Goal: Task Accomplishment & Management: Complete application form

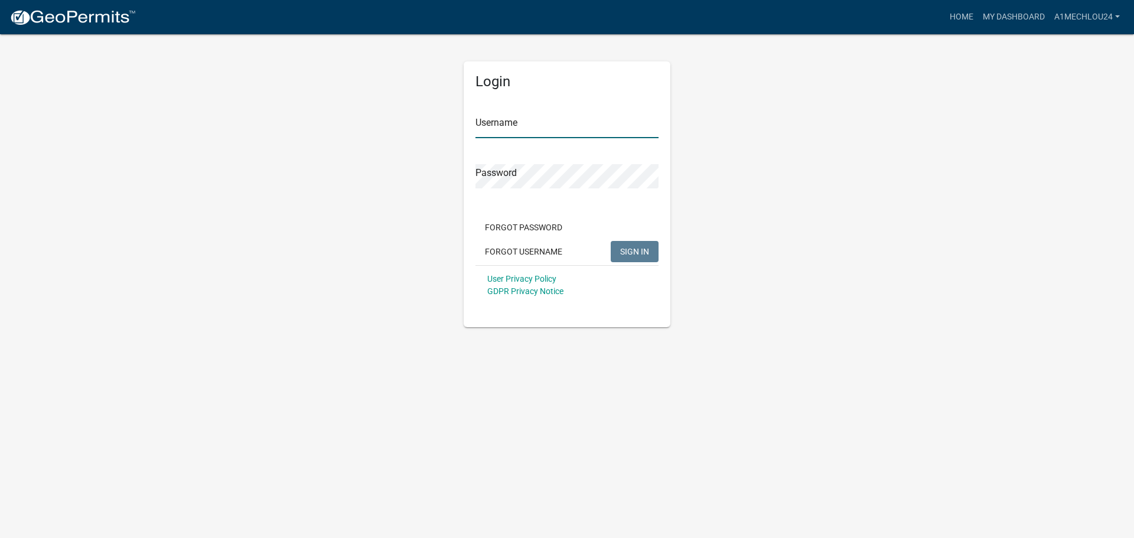
type input "A1MechLou24"
click at [635, 248] on span "SIGN IN" at bounding box center [634, 250] width 29 height 9
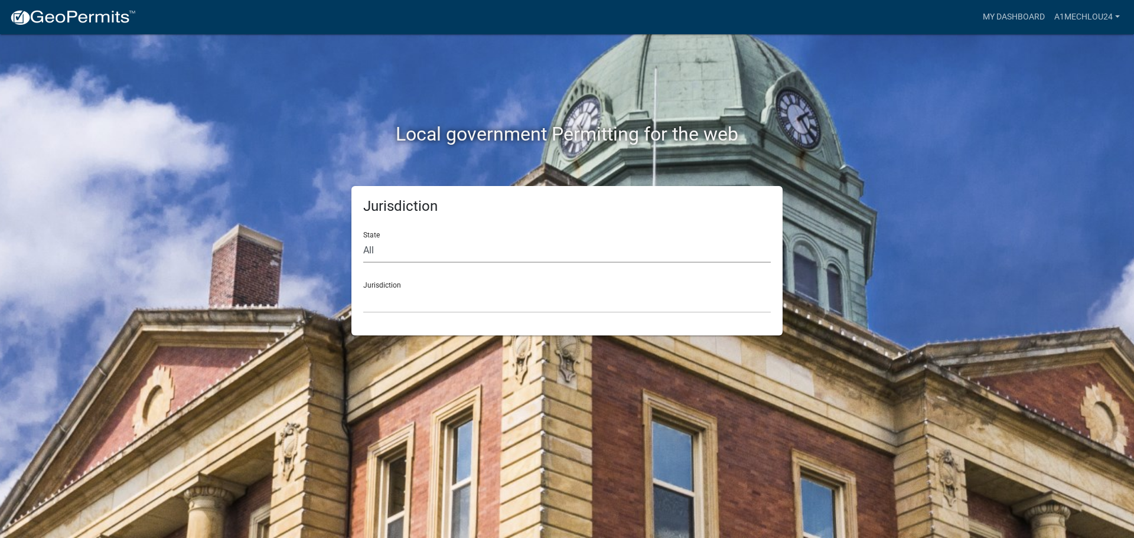
click at [429, 257] on select "All [US_STATE] [US_STATE] [US_STATE] [US_STATE] [US_STATE] [US_STATE] [US_STATE…" at bounding box center [566, 251] width 407 height 24
select select "[US_STATE]"
click at [363, 239] on select "All [US_STATE] [US_STATE] [US_STATE] [US_STATE] [US_STATE] [US_STATE] [US_STATE…" at bounding box center [566, 251] width 407 height 24
click at [376, 305] on select "City of [GEOGRAPHIC_DATA], [US_STATE] City of [GEOGRAPHIC_DATA], [US_STATE] Cit…" at bounding box center [566, 301] width 407 height 24
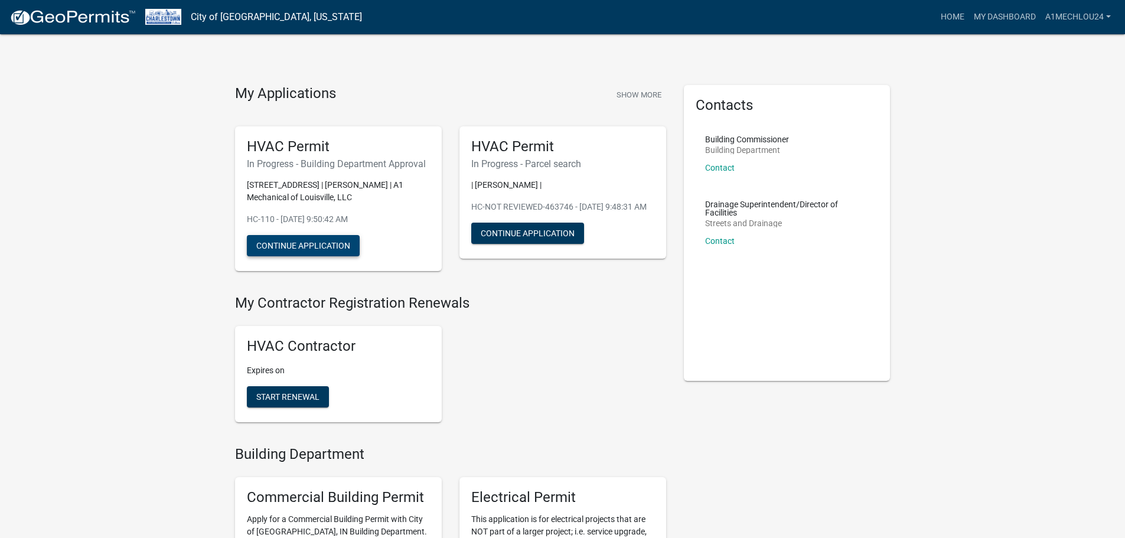
click at [293, 247] on button "Continue Application" at bounding box center [303, 245] width 113 height 21
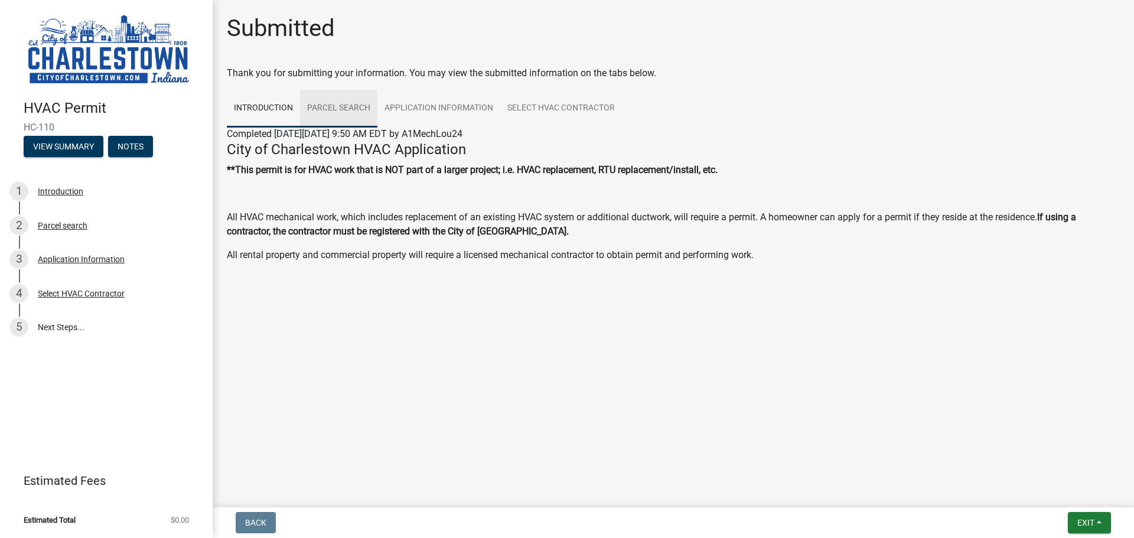
click at [332, 106] on link "Parcel search" at bounding box center [338, 109] width 77 height 38
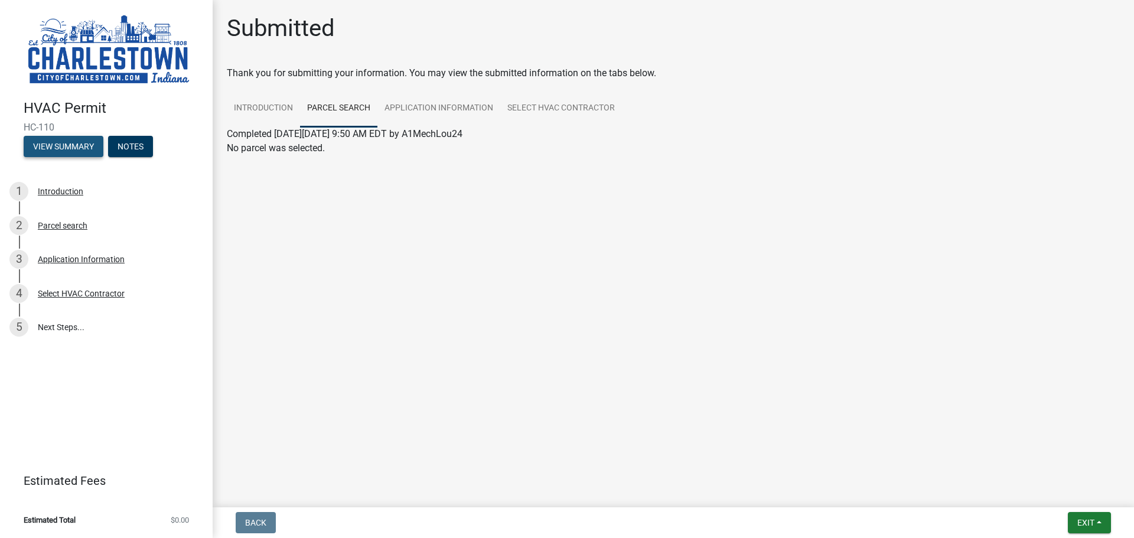
click at [60, 141] on button "View Summary" at bounding box center [64, 146] width 80 height 21
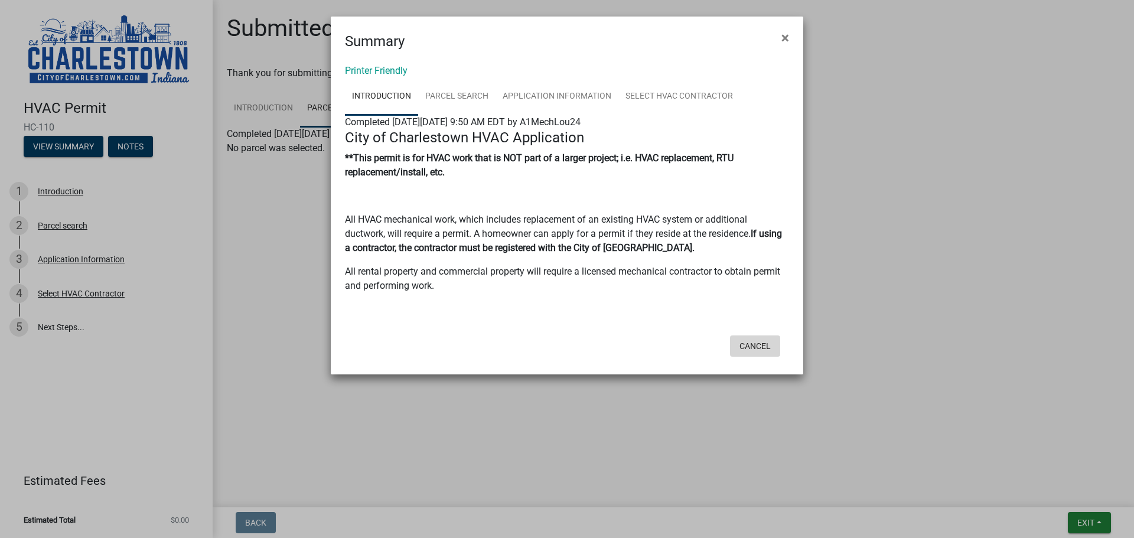
click at [747, 344] on button "Cancel" at bounding box center [755, 345] width 50 height 21
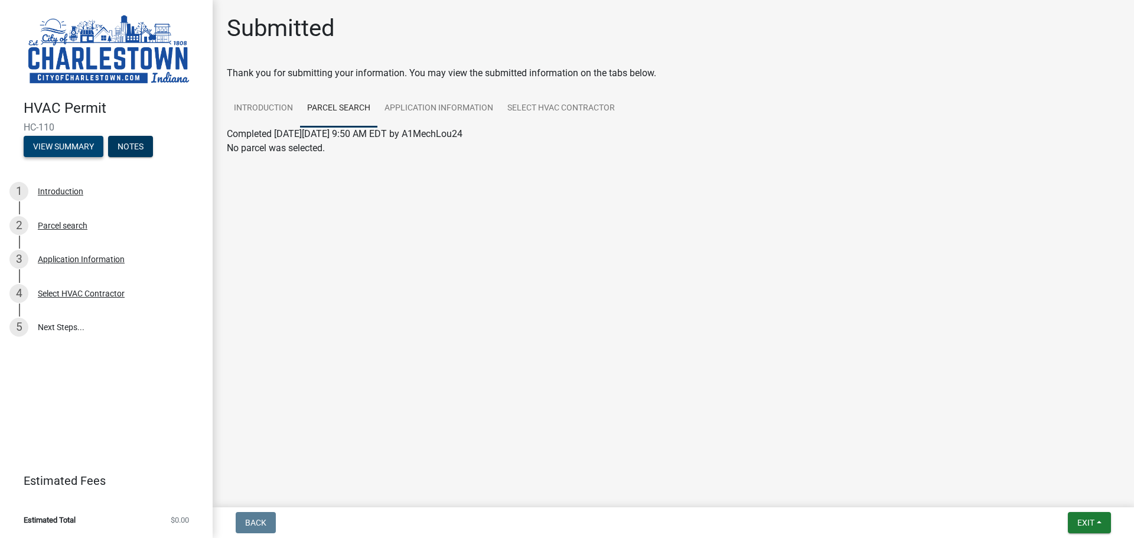
click at [68, 149] on button "View Summary" at bounding box center [64, 146] width 80 height 21
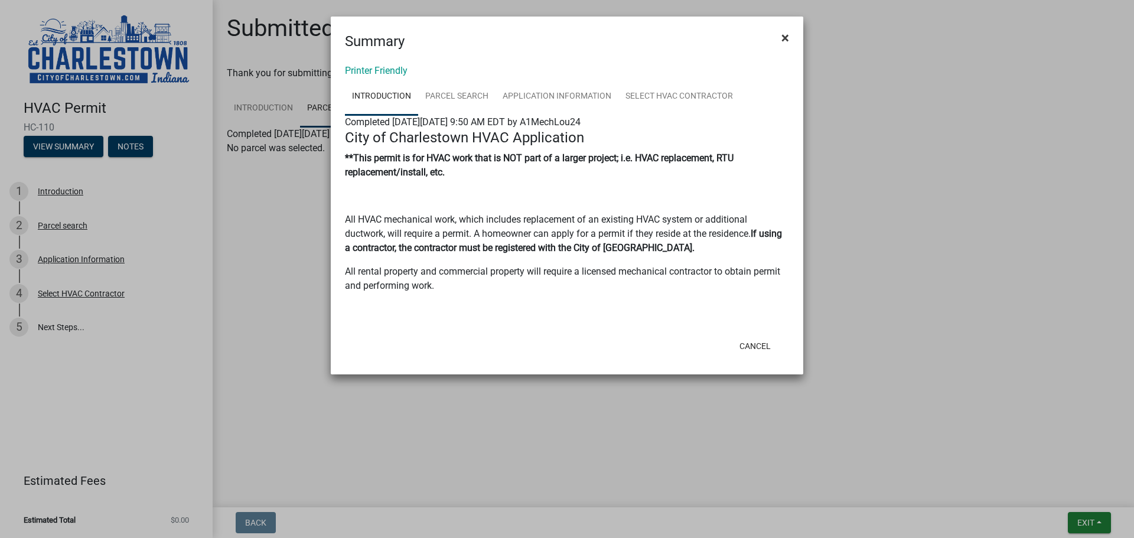
click at [787, 36] on span "×" at bounding box center [785, 38] width 8 height 17
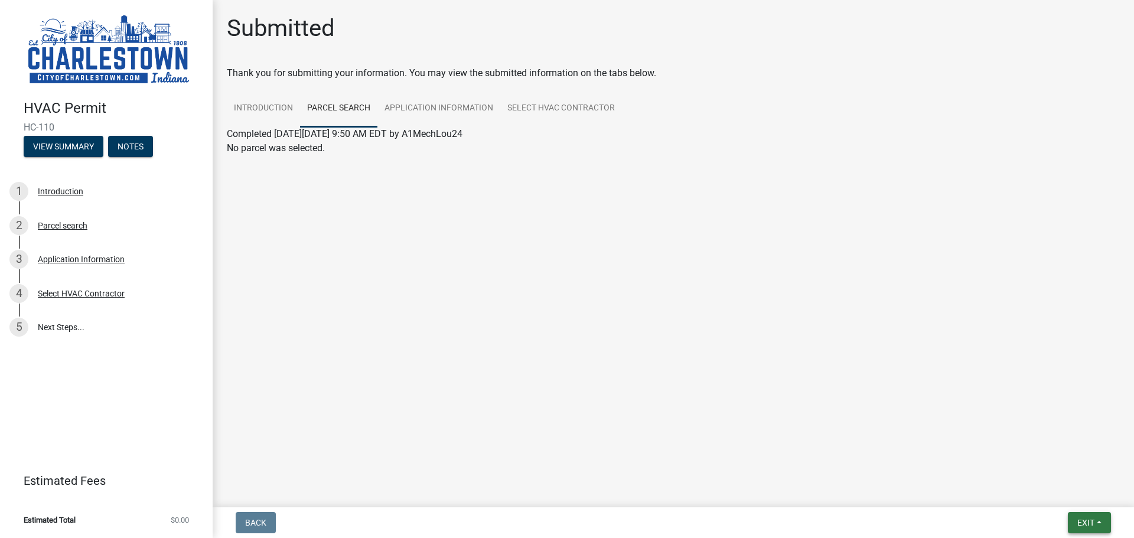
click at [1085, 530] on button "Exit" at bounding box center [1089, 522] width 43 height 21
click at [1045, 492] on button "Save & Exit" at bounding box center [1063, 492] width 94 height 28
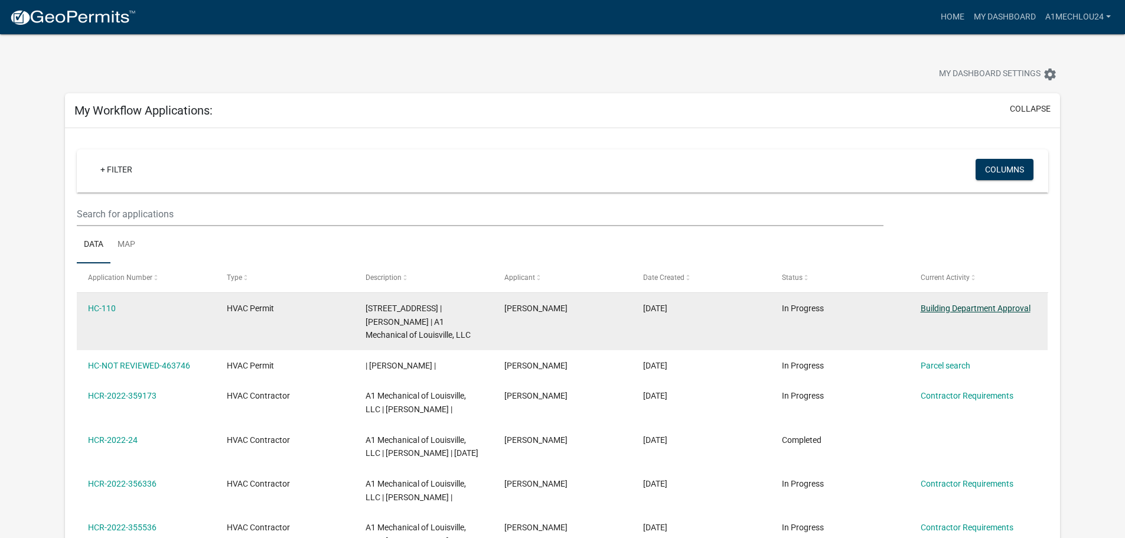
click at [955, 309] on link "Building Department Approval" at bounding box center [976, 307] width 110 height 9
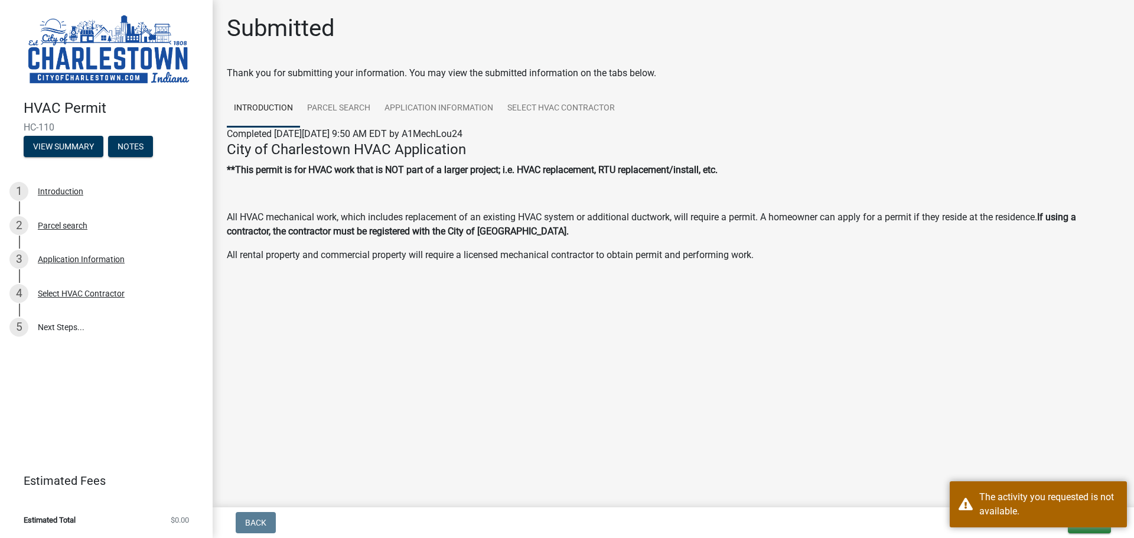
click at [191, 404] on div "HVAC Permit HC-110 View Summary Notes 1 Introduction 2 Parcel search 3 Applicat…" at bounding box center [106, 269] width 213 height 538
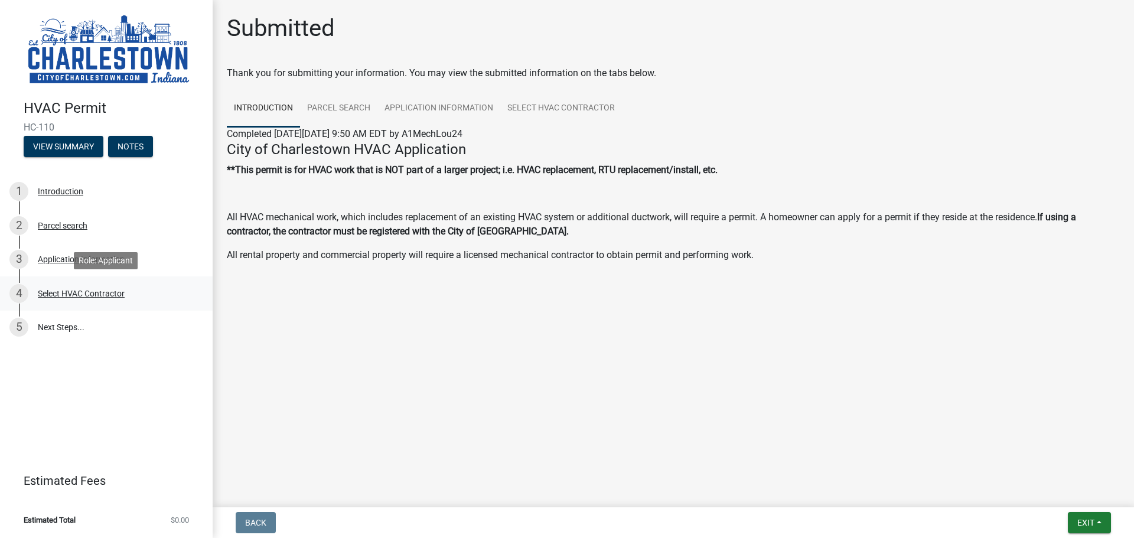
click at [78, 292] on div "Select HVAC Contractor" at bounding box center [81, 293] width 87 height 8
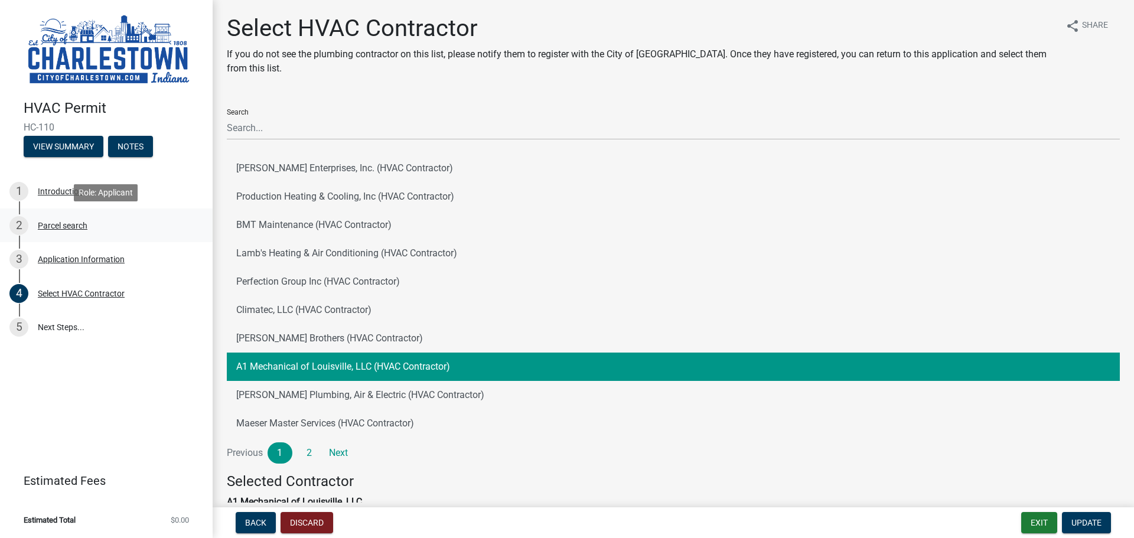
click at [50, 218] on div "2 Parcel search" at bounding box center [101, 225] width 184 height 19
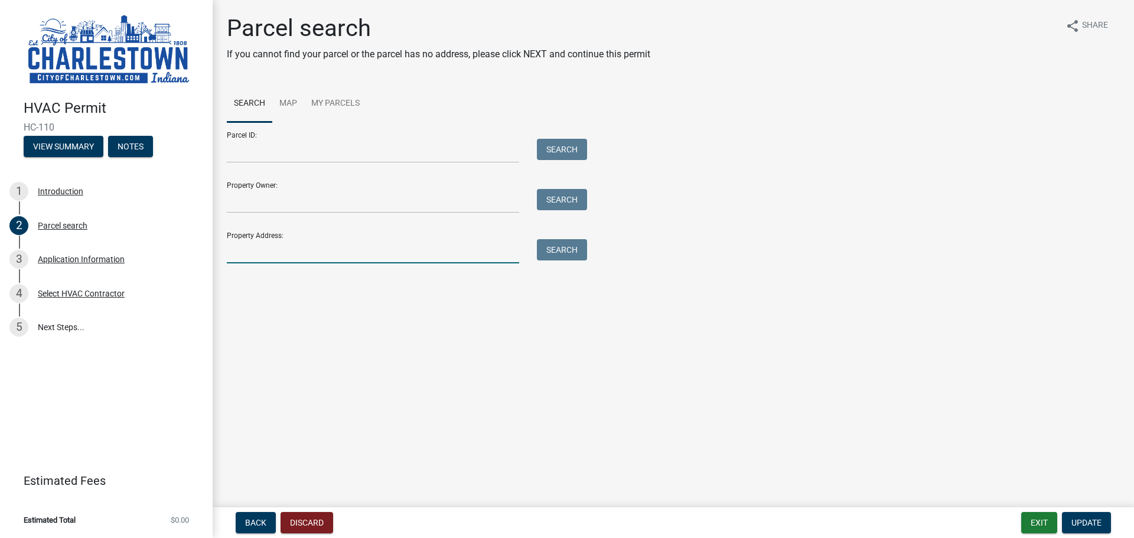
click at [348, 255] on input "Property Address:" at bounding box center [373, 251] width 292 height 24
type input "[STREET_ADDRESS]"
click at [1094, 518] on span "Update" at bounding box center [1086, 522] width 30 height 9
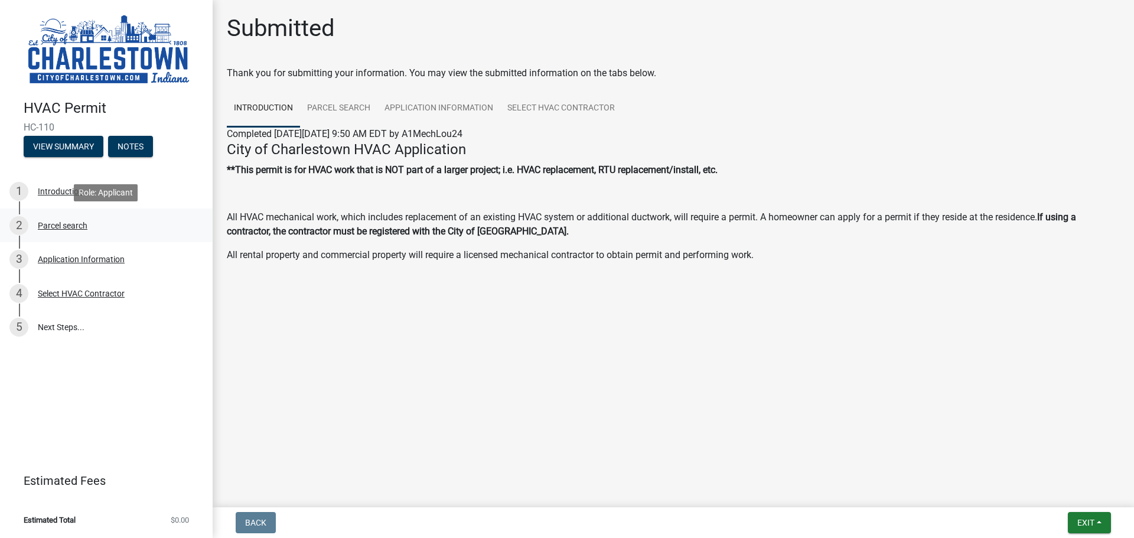
click at [53, 227] on div "Parcel search" at bounding box center [63, 225] width 50 height 8
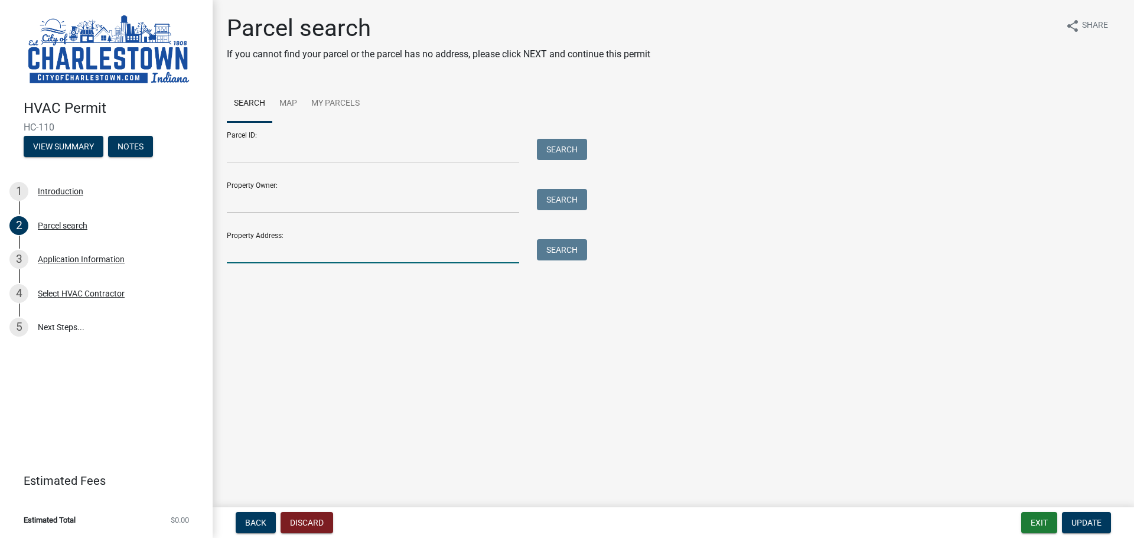
click at [383, 250] on input "Property Address:" at bounding box center [373, 251] width 292 height 24
type input "[STREET_ADDRESS]"
click at [560, 249] on button "Search" at bounding box center [562, 249] width 50 height 21
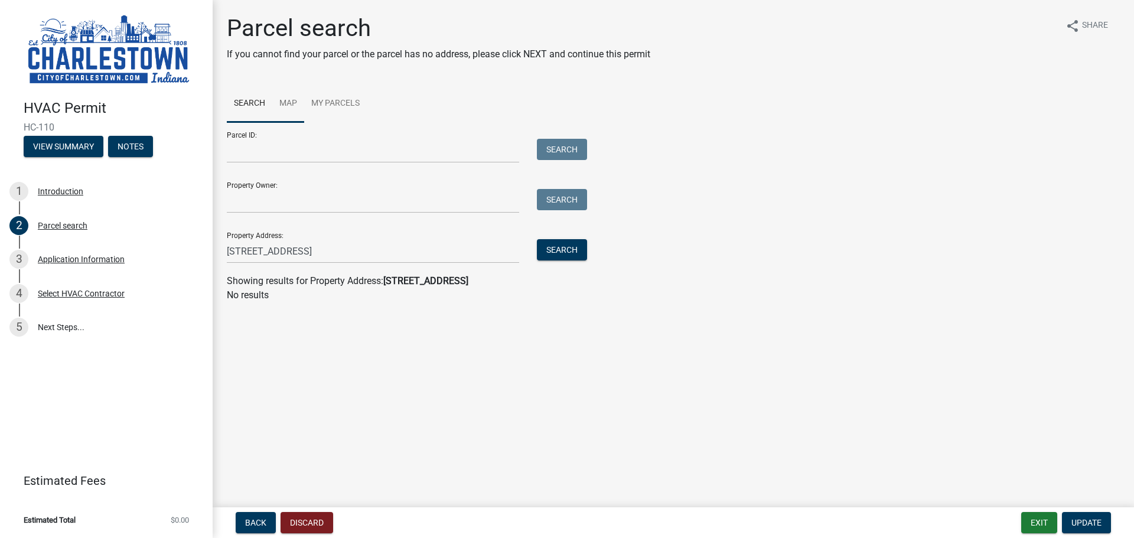
click at [286, 101] on link "Map" at bounding box center [288, 104] width 32 height 38
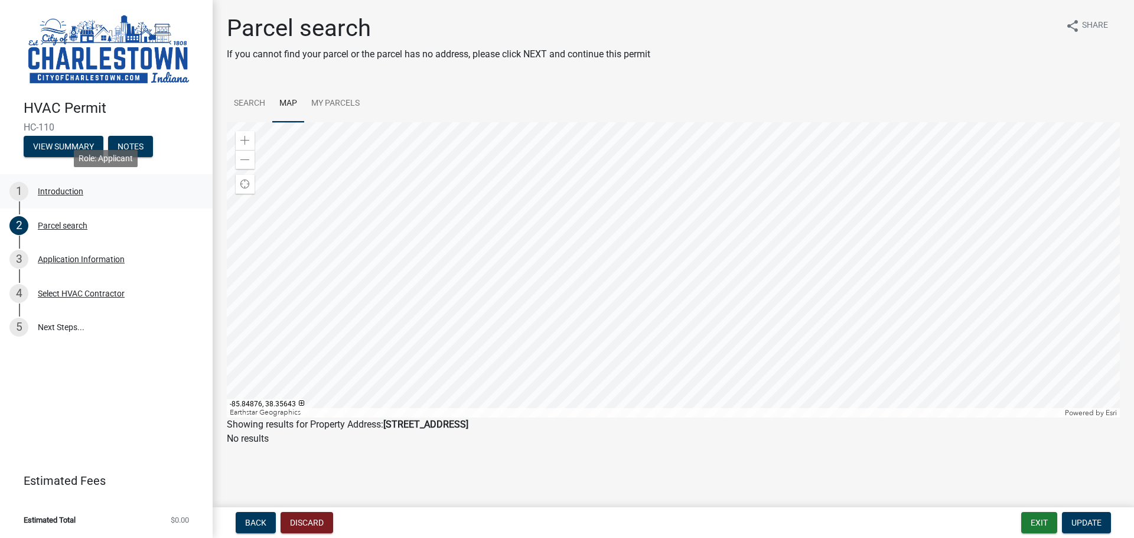
click at [60, 188] on div "Introduction" at bounding box center [60, 191] width 45 height 8
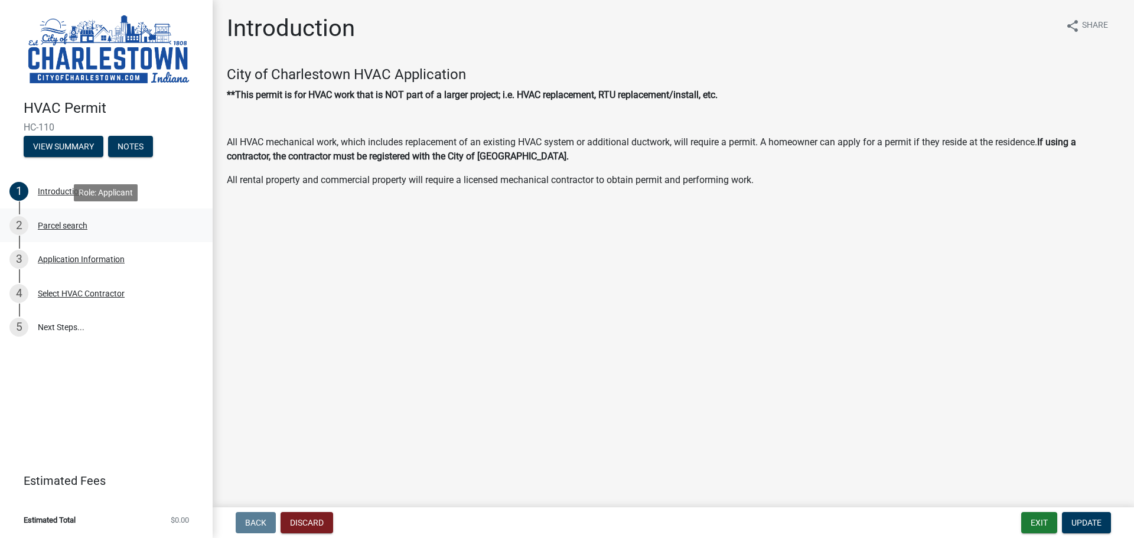
click at [63, 223] on div "Parcel search" at bounding box center [63, 225] width 50 height 8
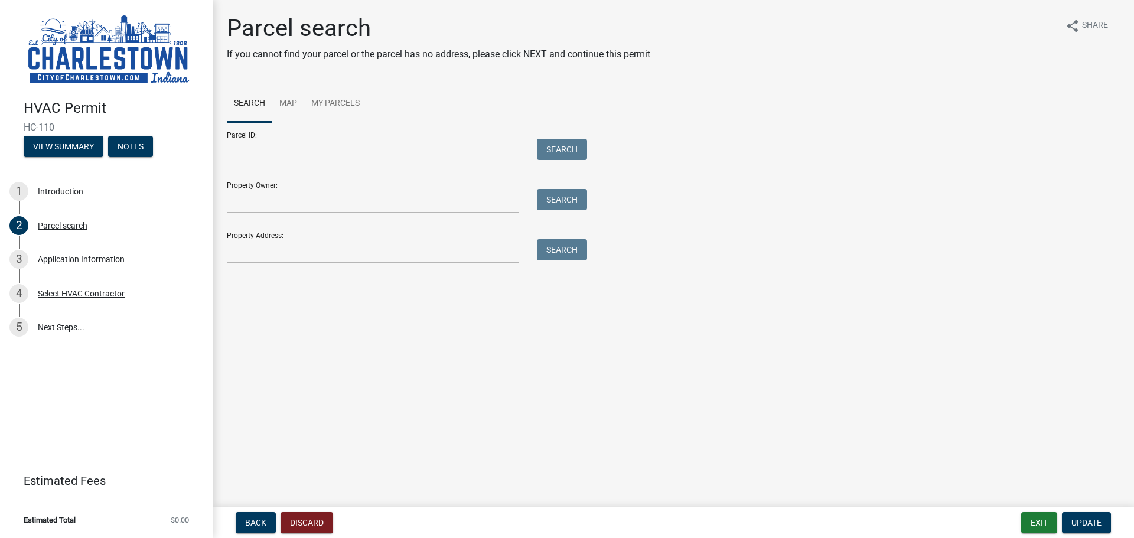
click at [280, 274] on main "Parcel search If you cannot find your parcel or the parcel has no address, plea…" at bounding box center [673, 251] width 921 height 502
click at [281, 260] on input "Property Address:" at bounding box center [373, 251] width 292 height 24
click at [570, 249] on button "Search" at bounding box center [562, 249] width 50 height 21
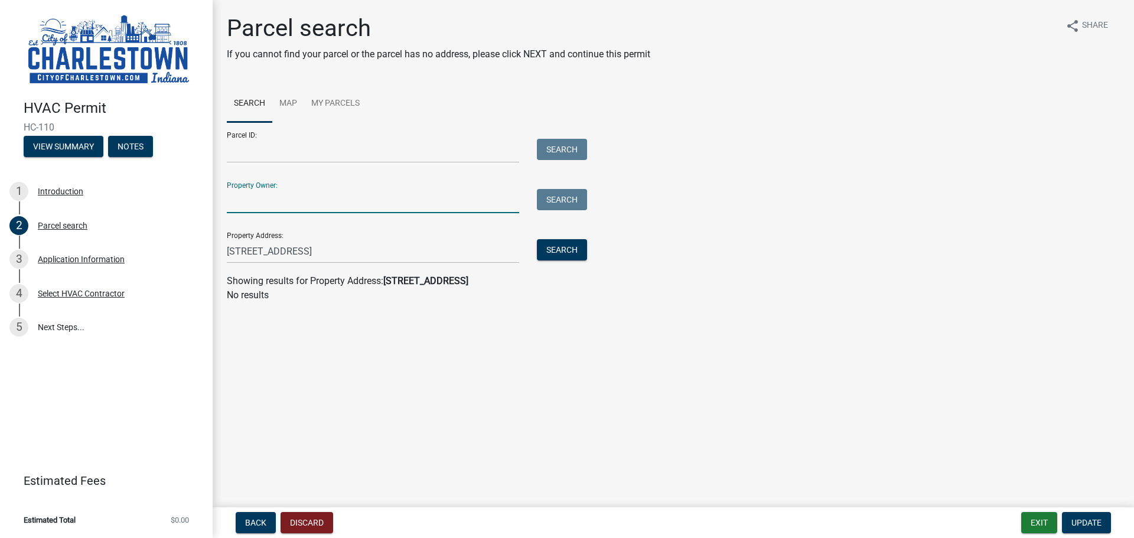
click at [364, 207] on input "Property Owner:" at bounding box center [373, 201] width 292 height 24
drag, startPoint x: 327, startPoint y: 250, endPoint x: 176, endPoint y: 257, distance: 150.8
click at [176, 257] on div "HVAC Permit HC-110 View Summary Notes 1 Introduction 2 Parcel search 3 Applicat…" at bounding box center [567, 269] width 1134 height 538
type input "[GEOGRAPHIC_DATA]"
click at [571, 254] on button "Search" at bounding box center [562, 249] width 50 height 21
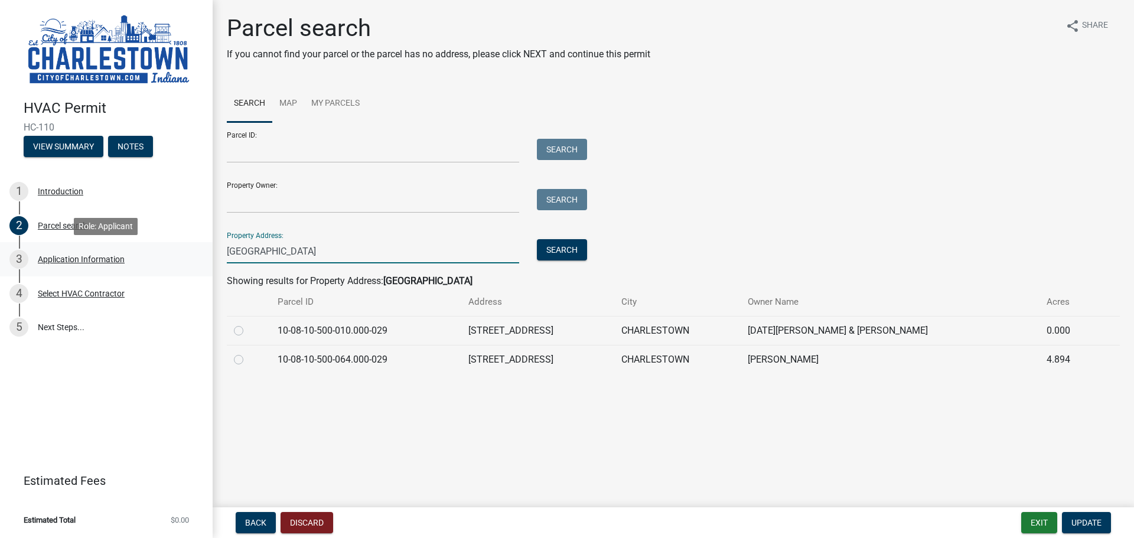
drag, startPoint x: 306, startPoint y: 255, endPoint x: 211, endPoint y: 255, distance: 95.7
click at [211, 255] on div "HVAC Permit HC-110 View Summary Notes 1 Introduction 2 Parcel search 3 Applicat…" at bounding box center [567, 269] width 1134 height 538
click at [235, 254] on input "Property Address:" at bounding box center [373, 251] width 292 height 24
